Goal: Task Accomplishment & Management: Use online tool/utility

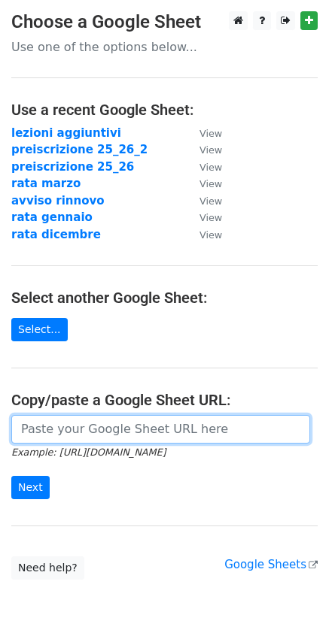
click at [38, 431] on input "url" at bounding box center [160, 429] width 299 height 29
paste input "https://docs.google.com/spreadsheets/d/1aOFRExnzVw_9ZWuElkMHyrNMv_9RIIyQPVYetX7…"
type input "https://docs.google.com/spreadsheets/d/1aOFRExnzVw_9ZWuElkMHyrNMv_9RIIyQPVYetX7…"
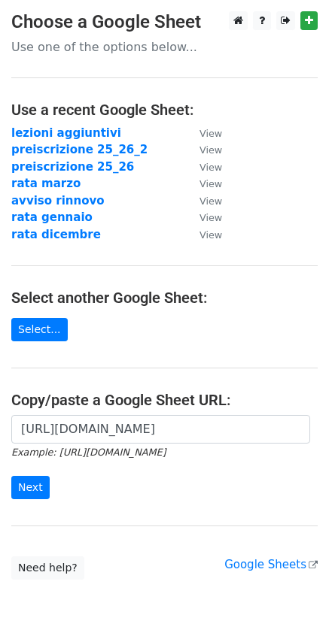
scroll to position [0, 0]
click at [35, 492] on input "Next" at bounding box center [30, 487] width 38 height 23
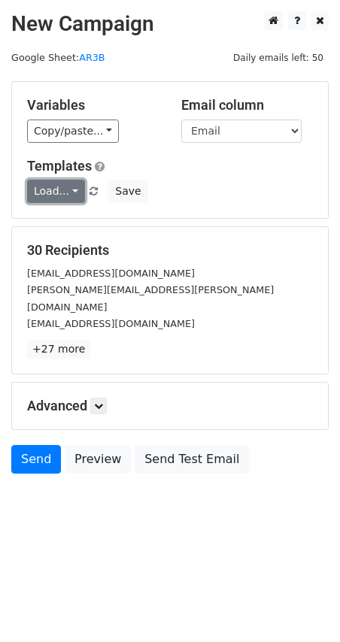
click at [65, 191] on link "Load..." at bounding box center [56, 191] width 58 height 23
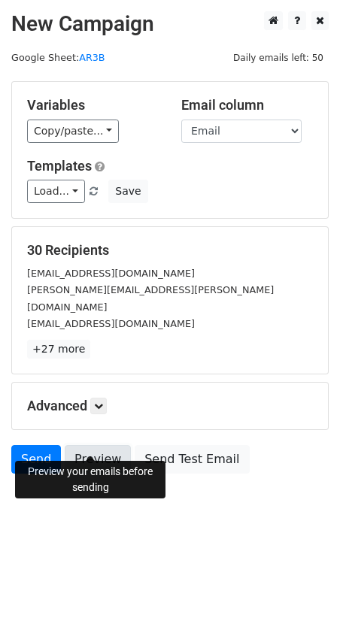
click at [87, 449] on link "Preview" at bounding box center [98, 459] width 66 height 29
click at [100, 445] on link "Preview" at bounding box center [98, 459] width 66 height 29
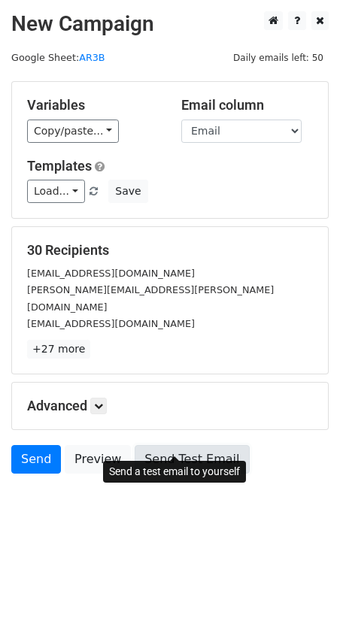
click at [172, 445] on link "Send Test Email" at bounding box center [192, 459] width 114 height 29
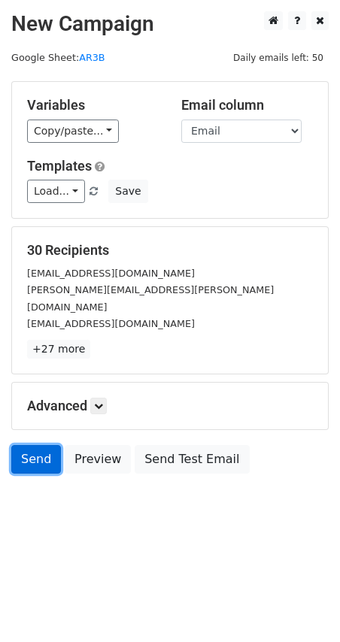
click at [32, 445] on link "Send" at bounding box center [36, 459] width 50 height 29
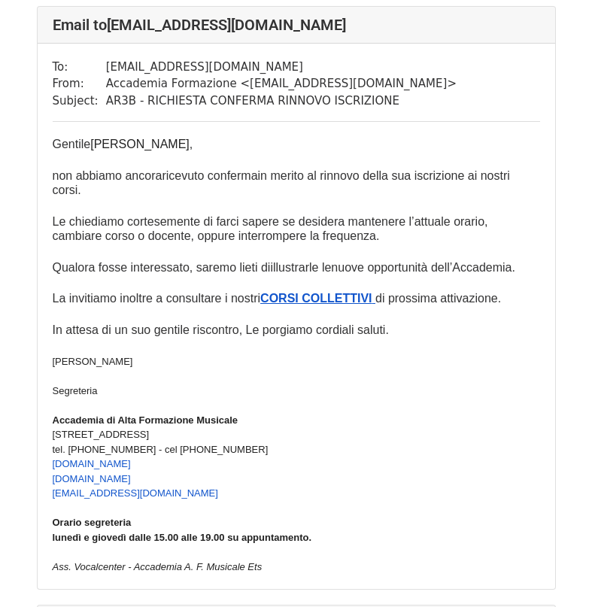
scroll to position [75, 0]
